Goal: Task Accomplishment & Management: Use online tool/utility

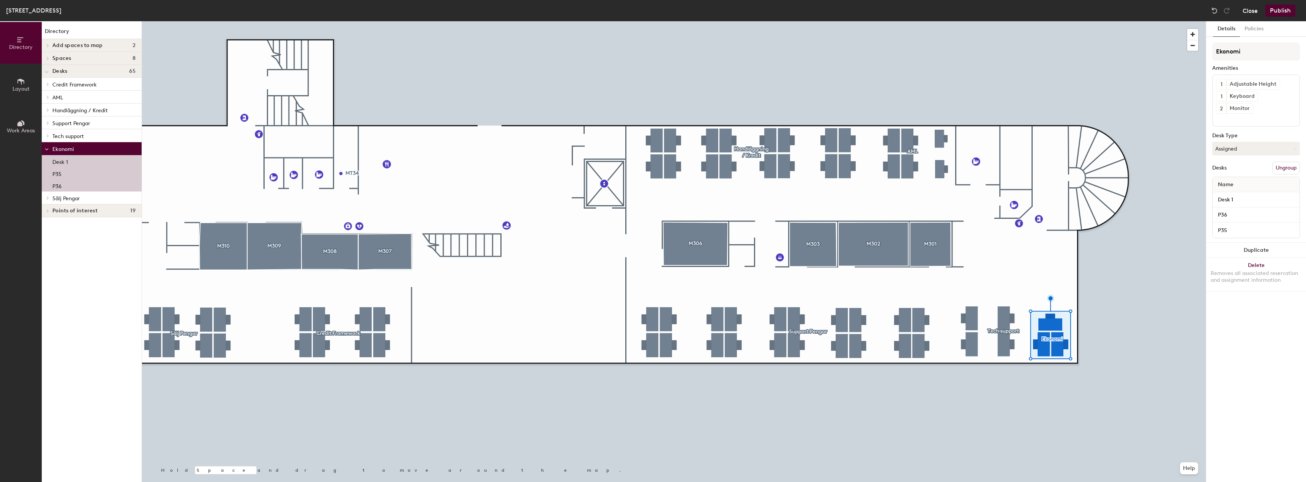
click at [1250, 13] on button "Close" at bounding box center [1249, 11] width 15 height 12
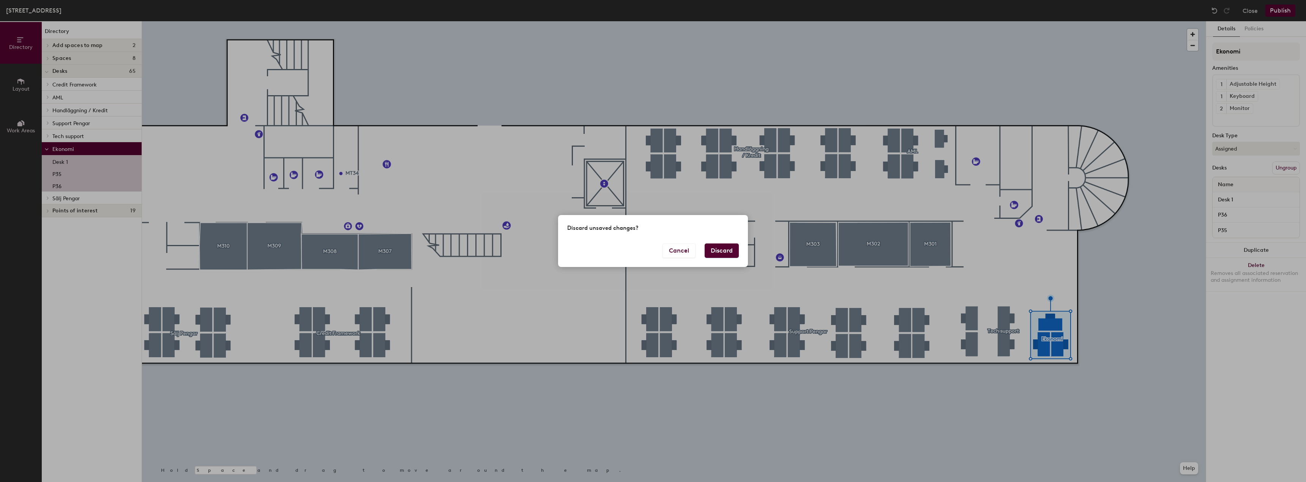
click at [718, 250] on button "Discard" at bounding box center [721, 251] width 34 height 14
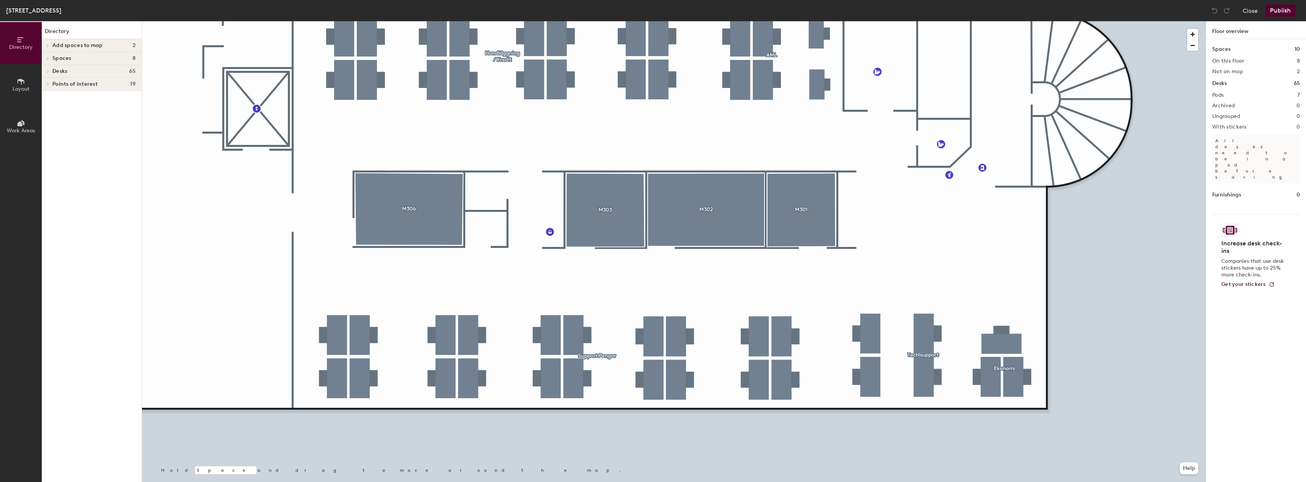
click at [22, 82] on icon at bounding box center [20, 82] width 7 height 6
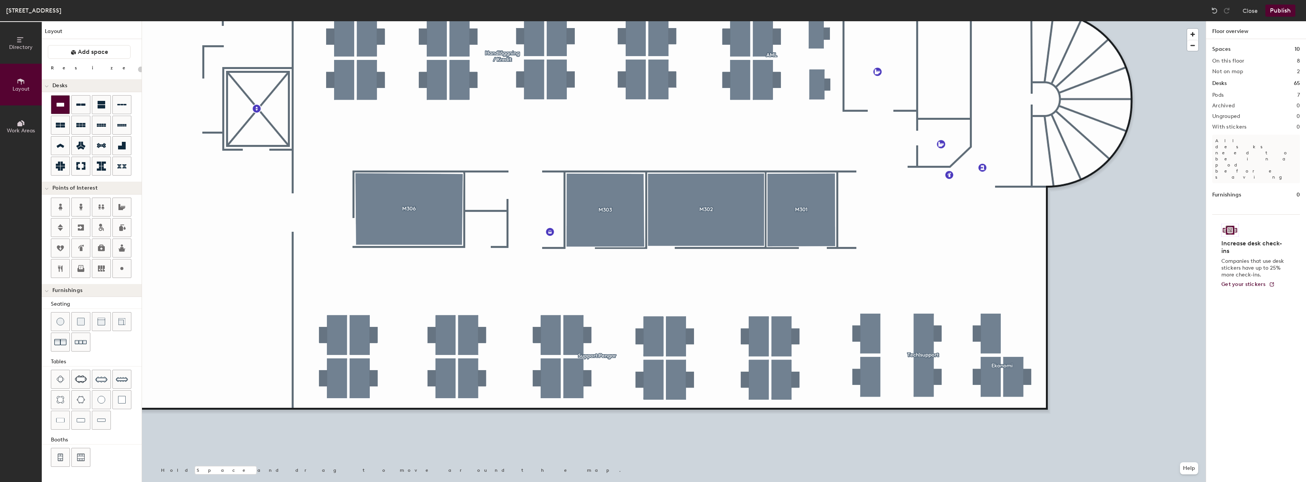
click at [63, 105] on icon at bounding box center [61, 105] width 8 height 4
click at [82, 108] on icon at bounding box center [80, 104] width 9 height 9
type input "160"
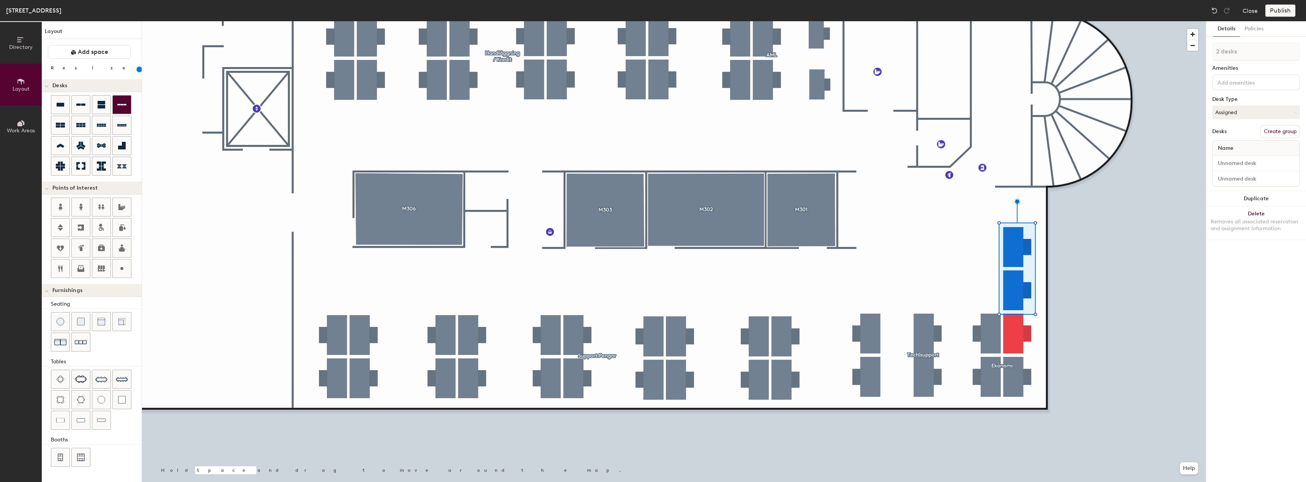
type input "1 desk"
click at [1062, 21] on div at bounding box center [673, 21] width 1063 height 0
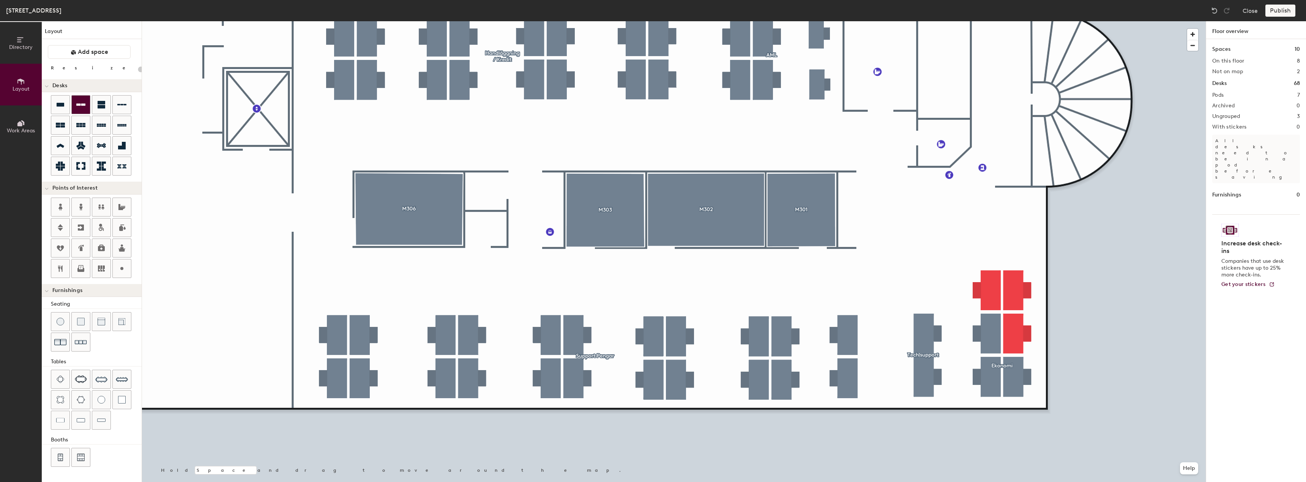
click at [87, 104] on div at bounding box center [81, 105] width 18 height 18
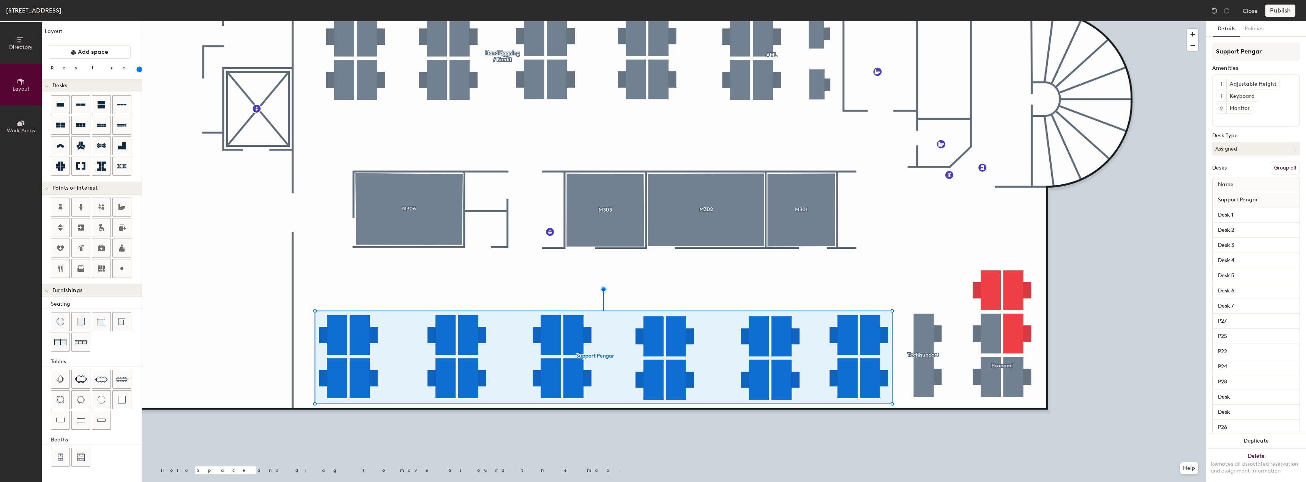
click at [1277, 169] on button "Group all" at bounding box center [1284, 168] width 29 height 13
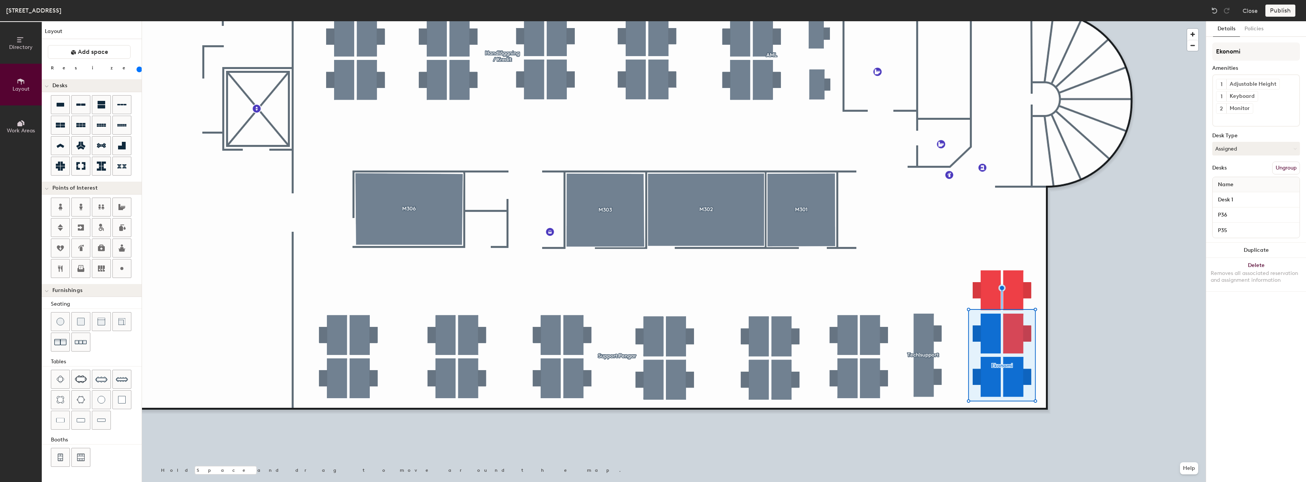
click at [1282, 168] on button "Ungroup" at bounding box center [1286, 168] width 28 height 13
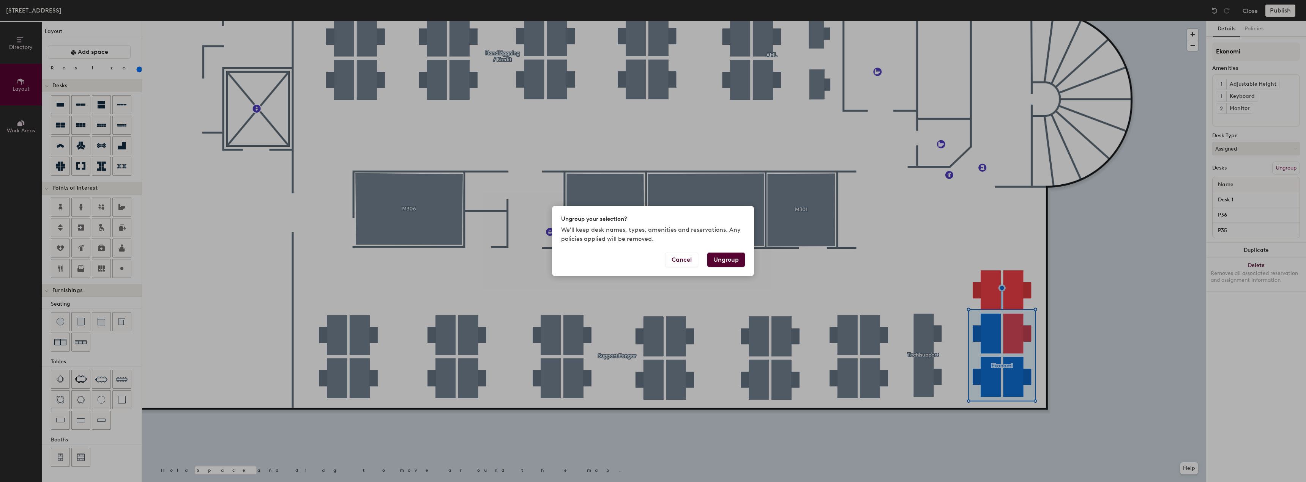
click at [726, 258] on button "Ungroup" at bounding box center [726, 260] width 38 height 14
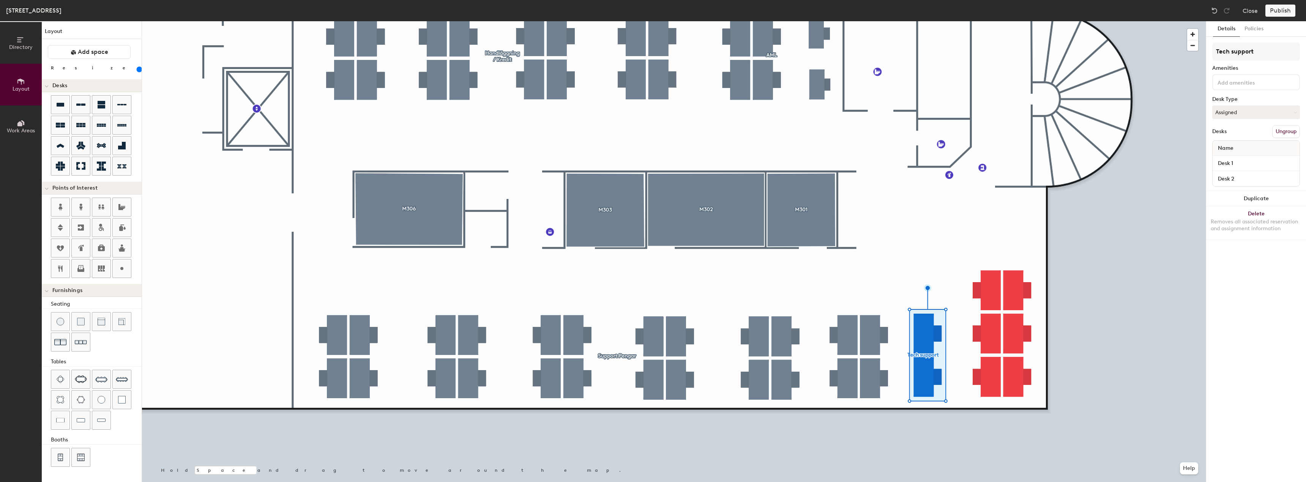
click at [1285, 132] on button "Ungroup" at bounding box center [1286, 131] width 28 height 13
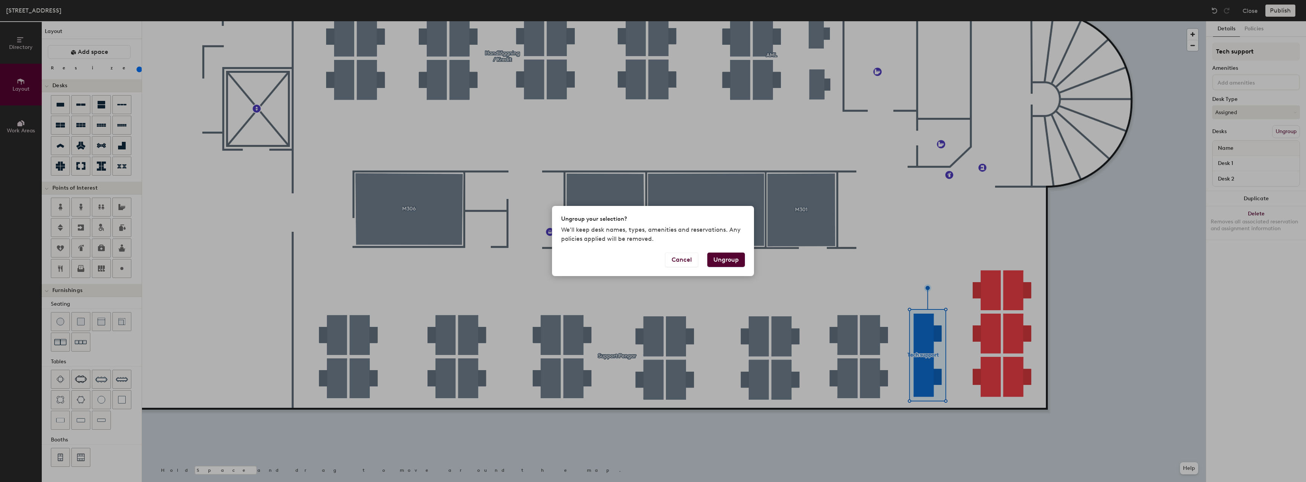
click at [726, 261] on button "Ungroup" at bounding box center [726, 260] width 38 height 14
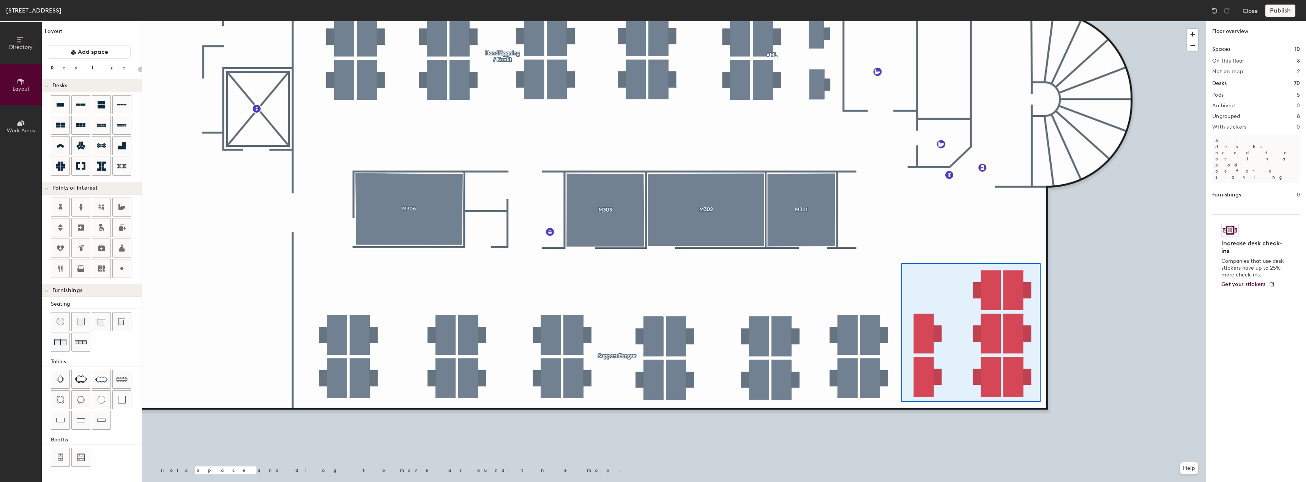
type input "160"
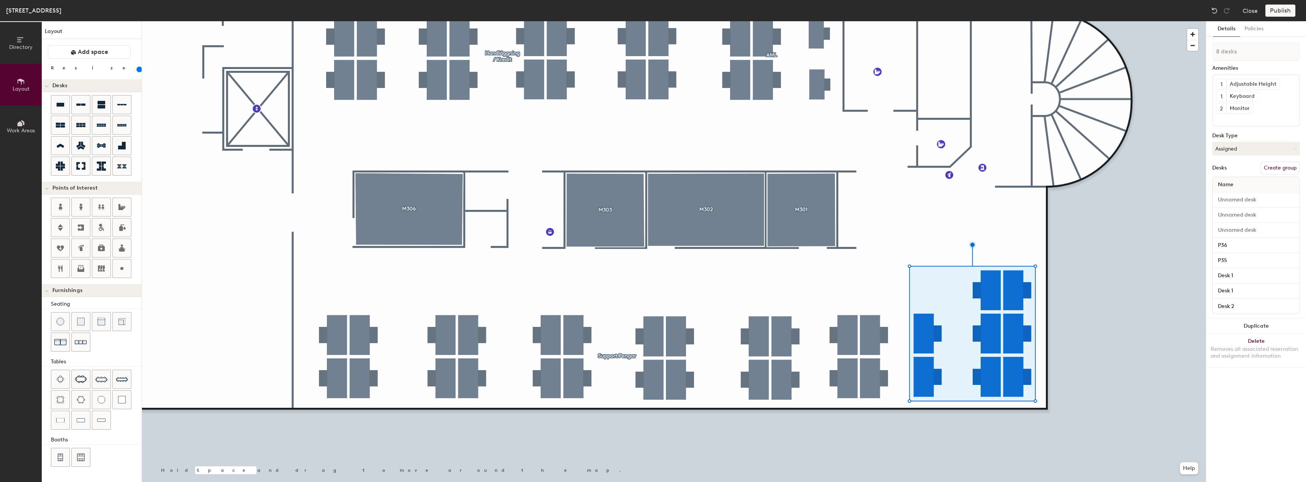
click at [1283, 169] on button "Create group" at bounding box center [1279, 168] width 39 height 13
click at [1203, 51] on div "Directory Layout Work Areas Layout Add space Resize Desks Points of Interest Fu…" at bounding box center [653, 251] width 1306 height 461
type input "[PERSON_NAME]"
click at [1233, 53] on input "[PERSON_NAME]" at bounding box center [1256, 52] width 88 height 18
click at [1184, 54] on div "Directory Layout Work Areas Layout Add space Resize Desks Points of Interest Fu…" at bounding box center [653, 251] width 1306 height 461
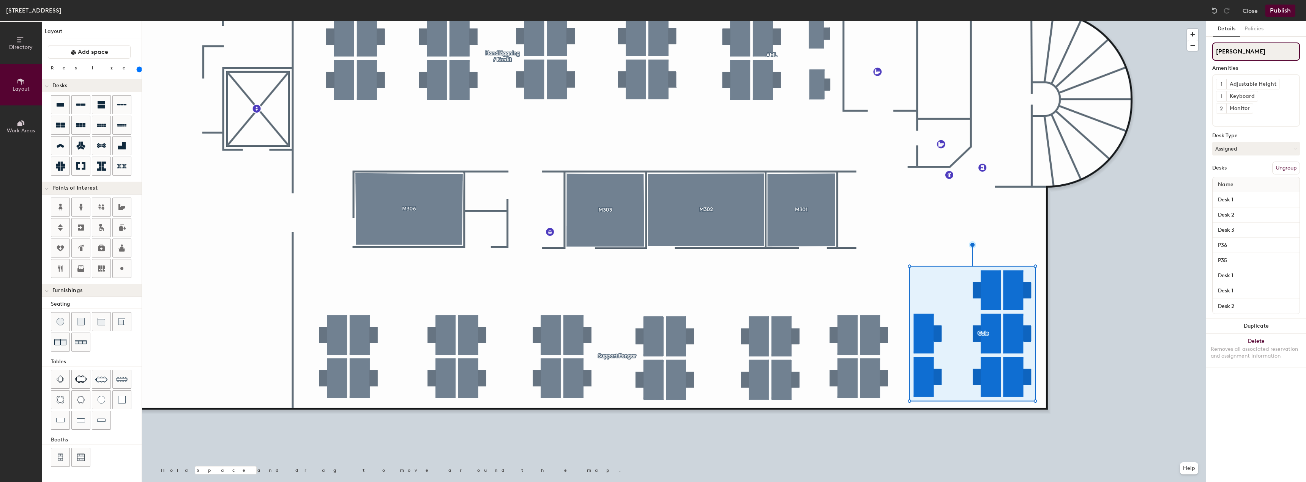
paste input "lections Operations"
type input "Collections Operation"
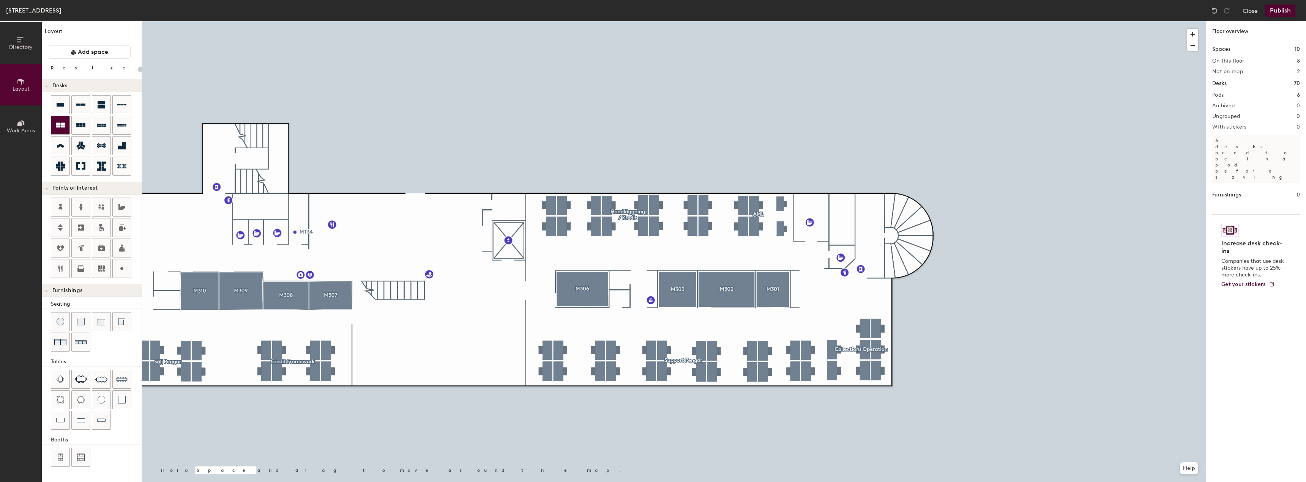
click at [60, 126] on icon at bounding box center [60, 125] width 9 height 5
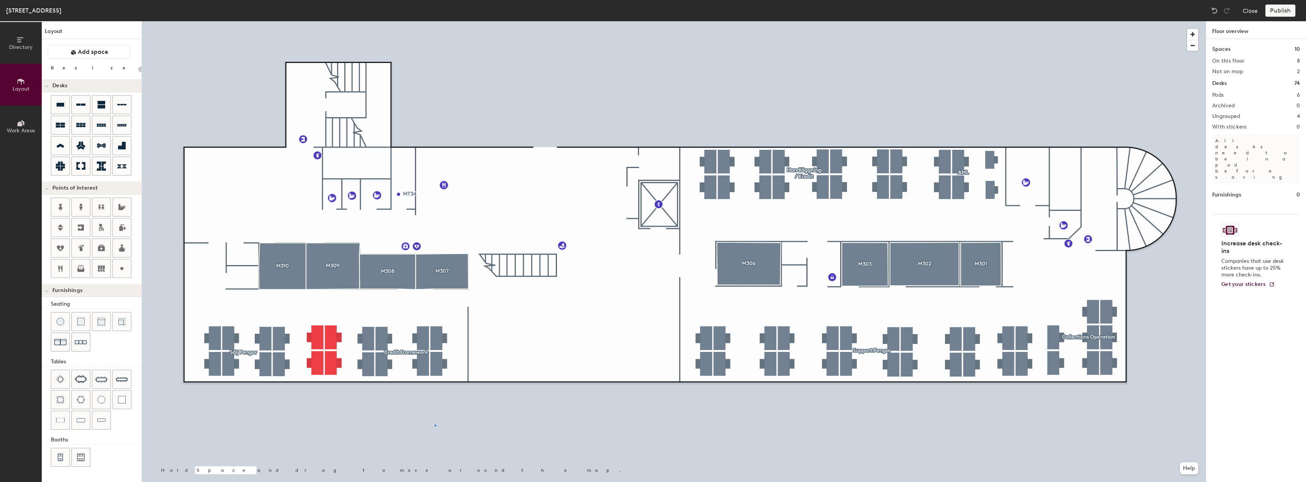
click at [435, 21] on div at bounding box center [673, 21] width 1063 height 0
click at [1282, 130] on button "Create group" at bounding box center [1279, 131] width 39 height 13
type input "160"
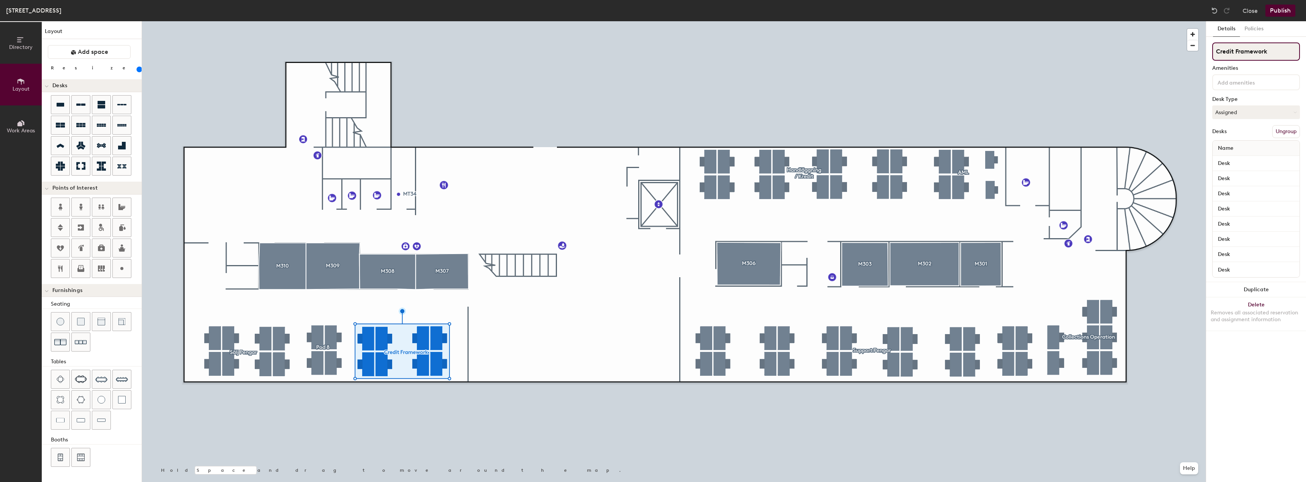
click at [1203, 50] on div "Directory Layout Work Areas Layout Add space Resize Desks Points of Interest Fu…" at bounding box center [653, 251] width 1306 height 461
click at [1288, 131] on button "Ungroup" at bounding box center [1286, 131] width 28 height 13
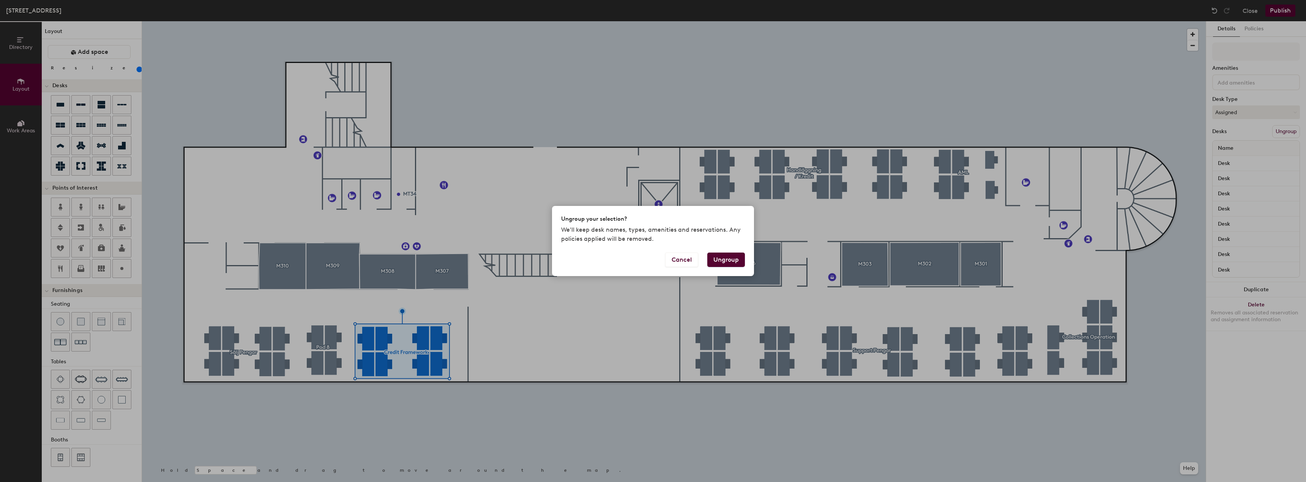
click at [717, 260] on button "Ungroup" at bounding box center [726, 260] width 38 height 14
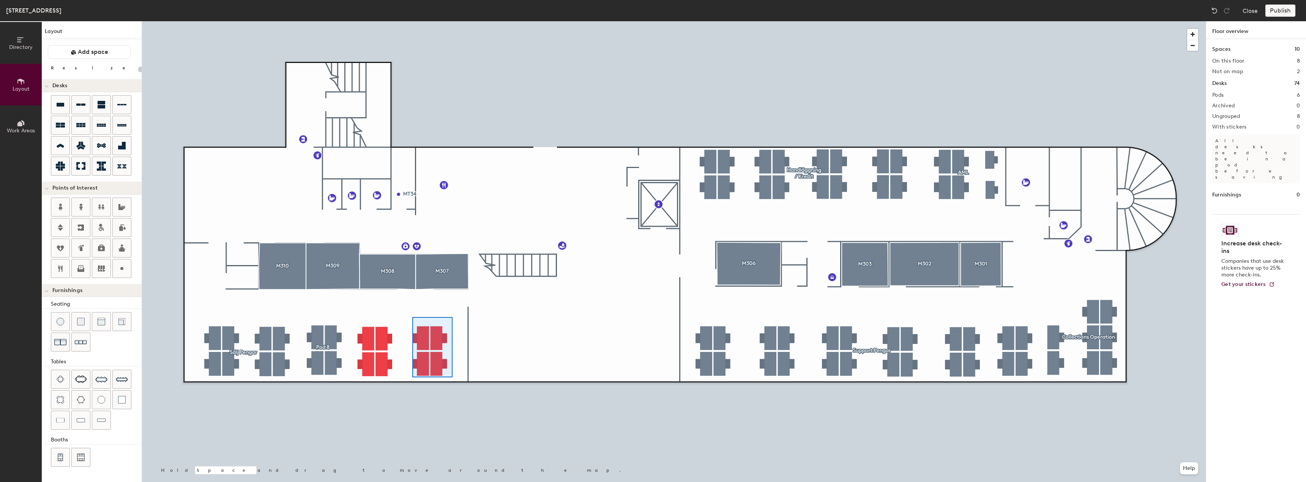
type input "160"
click at [1288, 132] on button "Create group" at bounding box center [1279, 131] width 39 height 13
click at [1191, 53] on div "Directory Layout Work Areas Layout Add space Resize Desks Points of Interest Fu…" at bounding box center [653, 251] width 1306 height 461
type input "Credit Framework"
click at [1165, 21] on div at bounding box center [673, 21] width 1063 height 0
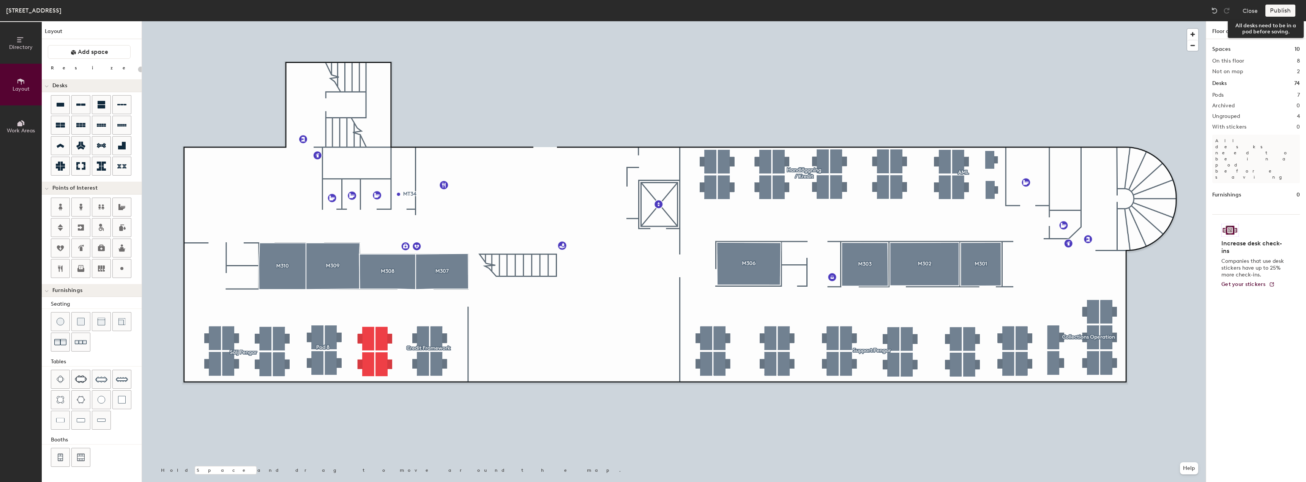
click at [1278, 10] on div "Publish" at bounding box center [1282, 11] width 35 height 12
click at [409, 21] on div at bounding box center [673, 21] width 1063 height 0
type input "160"
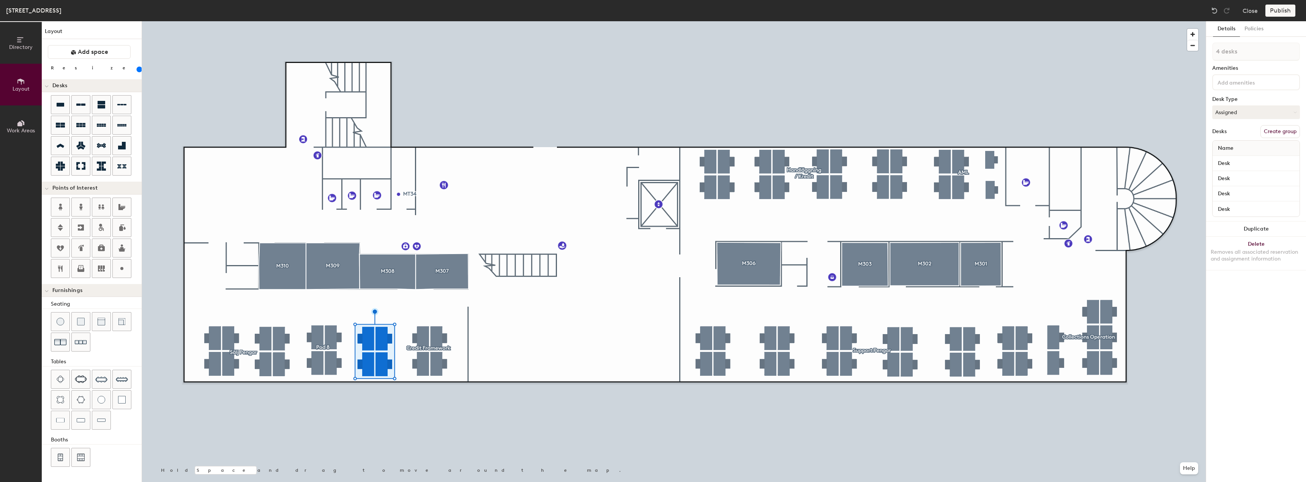
click at [1281, 133] on button "Create group" at bounding box center [1279, 131] width 39 height 13
click at [1189, 53] on div "Directory Layout Work Areas Layout Add space Resize Desks Points of Interest Fu…" at bounding box center [653, 251] width 1306 height 461
type input "Ekonomi"
click at [1155, 21] on div at bounding box center [673, 21] width 1063 height 0
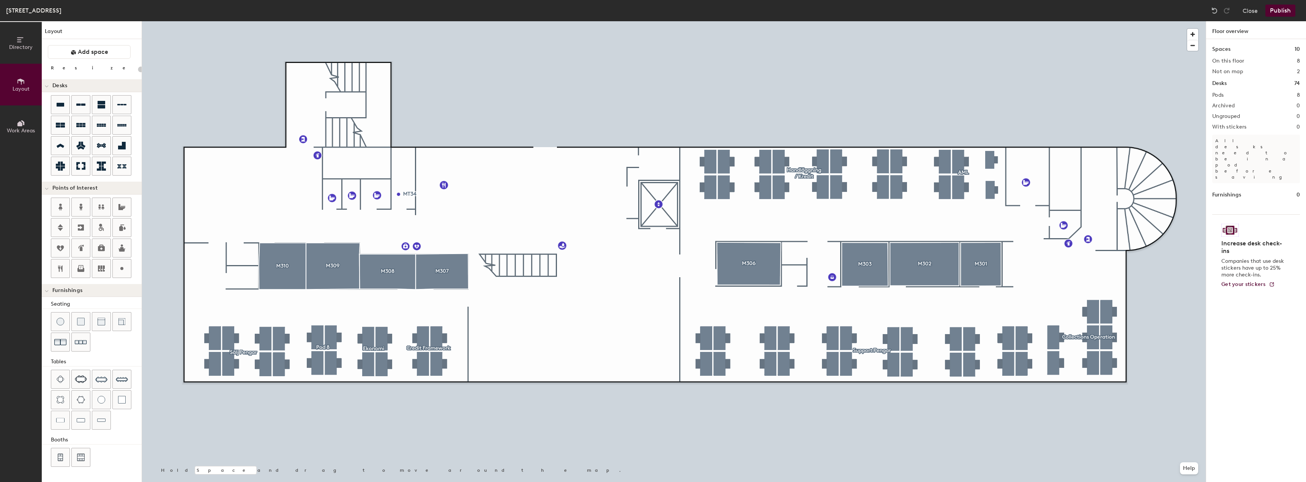
type input "20"
click at [1280, 11] on button "Publish" at bounding box center [1280, 11] width 30 height 12
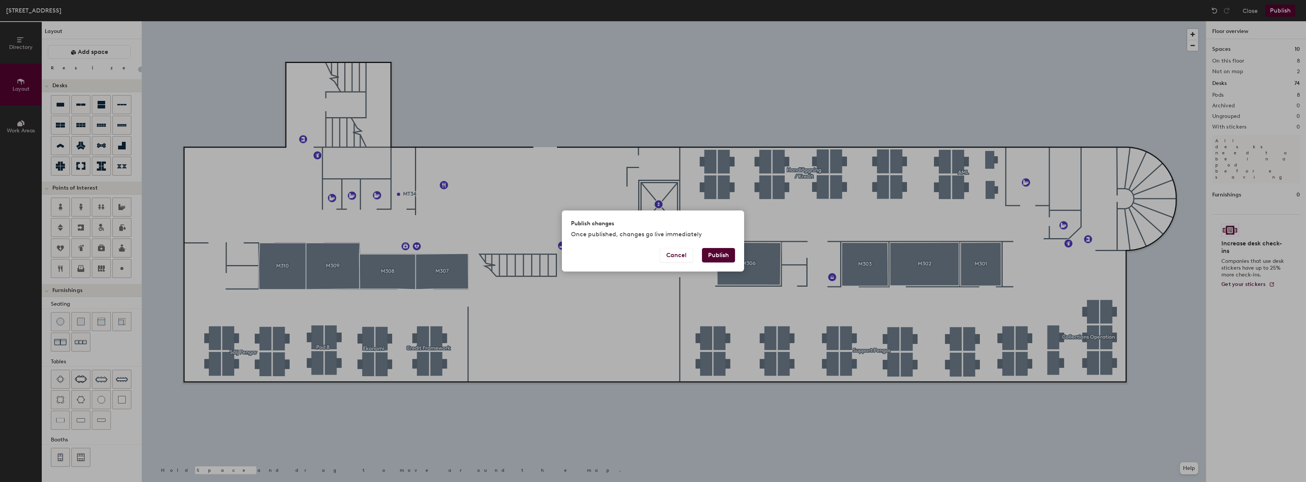
drag, startPoint x: 719, startPoint y: 255, endPoint x: 775, endPoint y: 318, distance: 84.2
click at [719, 255] on button "Publish" at bounding box center [718, 255] width 33 height 14
type input "20"
